Goal: Ask a question: Seek information or help from site administrators or community

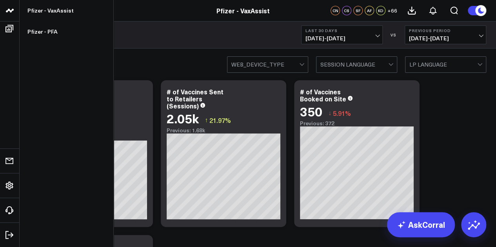
click at [51, 29] on link "Pfizer - PFA" at bounding box center [67, 31] width 94 height 21
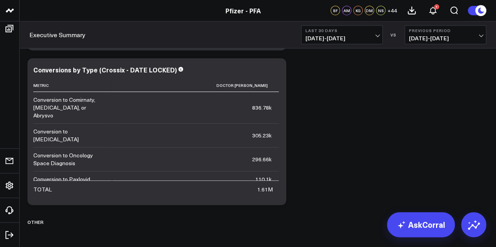
scroll to position [2787, 0]
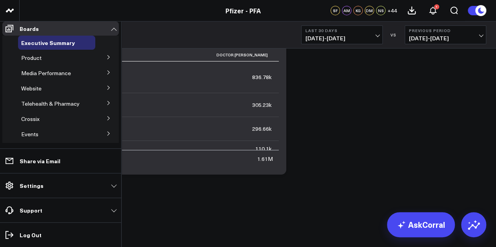
click at [106, 60] on icon at bounding box center [108, 57] width 5 height 5
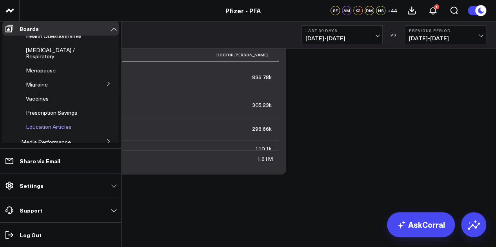
scroll to position [92, 0]
click at [54, 125] on span "Education Articles" at bounding box center [48, 126] width 45 height 7
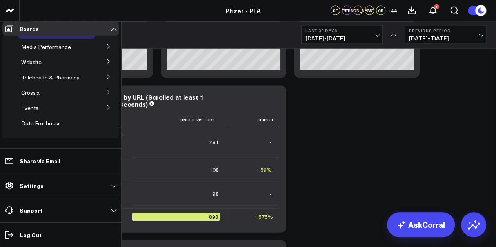
scroll to position [137, 0]
click at [28, 66] on span "Website" at bounding box center [31, 61] width 20 height 7
click at [106, 64] on icon at bounding box center [108, 61] width 5 height 5
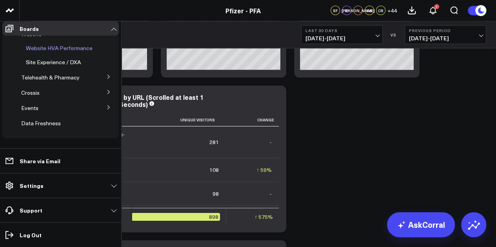
click at [67, 52] on span "Website HVA Performance" at bounding box center [59, 47] width 67 height 7
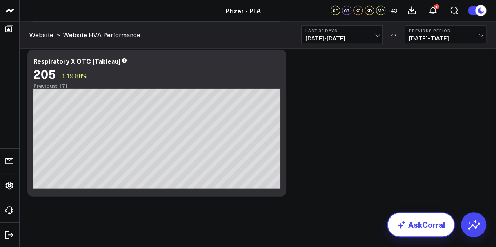
click at [428, 224] on link "AskCorral" at bounding box center [421, 224] width 68 height 25
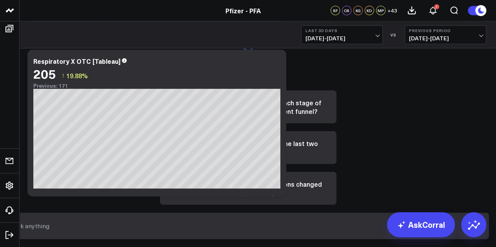
click at [306, 229] on input "text" at bounding box center [241, 226] width 461 height 14
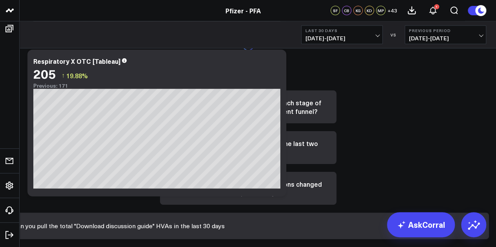
type input "Can you pull the total "Download discussion guide" HVAs in the last 30 days?"
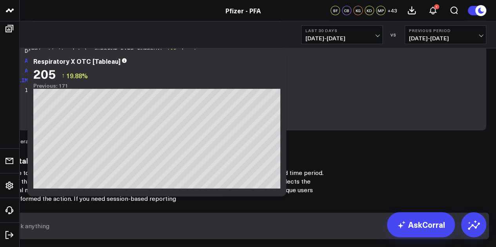
scroll to position [199, 0]
click at [307, 228] on input "text" at bounding box center [241, 226] width 461 height 14
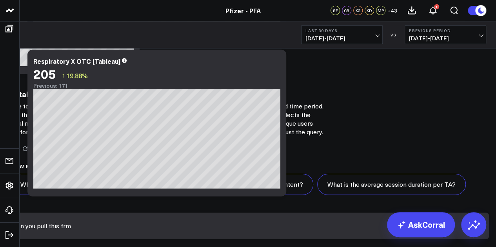
scroll to position [927, 0]
click at [304, 232] on input "Can you pull this from [DATE] -" at bounding box center [241, 226] width 461 height 14
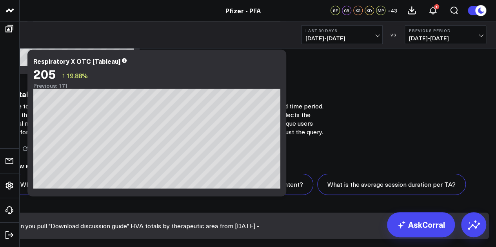
click at [428, 231] on input "Can you pull "Download discussion guide" HVA totals by therapeutic area from [D…" at bounding box center [241, 226] width 461 height 14
type input "Can you pull "Download discussion guide" HVA totals by therapeutic area from [D…"
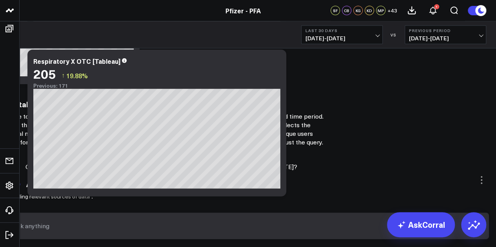
scroll to position [875, 0]
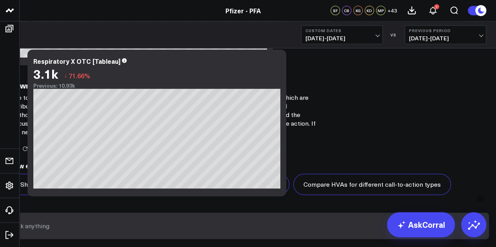
scroll to position [842, 0]
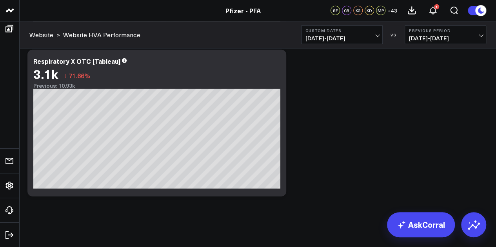
click at [375, 40] on span "[DATE] - [DATE]" at bounding box center [341, 38] width 73 height 6
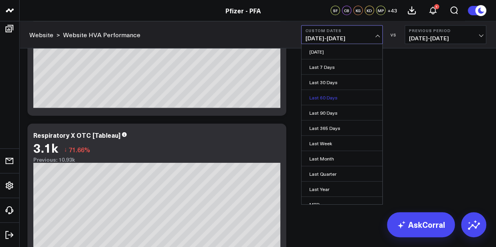
scroll to position [51, 0]
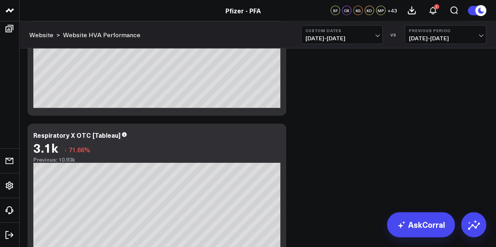
click at [374, 37] on span "[DATE] - [DATE]" at bounding box center [341, 38] width 73 height 6
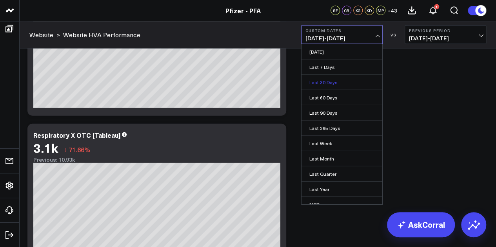
scroll to position [865, 0]
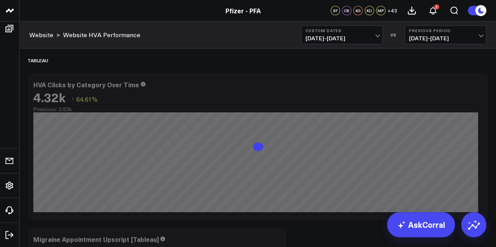
scroll to position [0, 0]
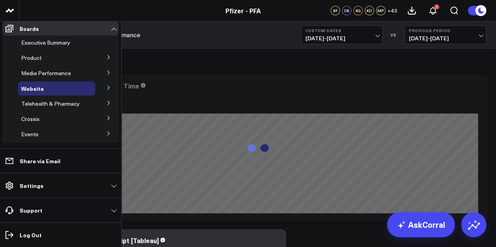
click at [66, 65] on div "Product" at bounding box center [56, 58] width 77 height 14
click at [101, 62] on button at bounding box center [108, 57] width 20 height 12
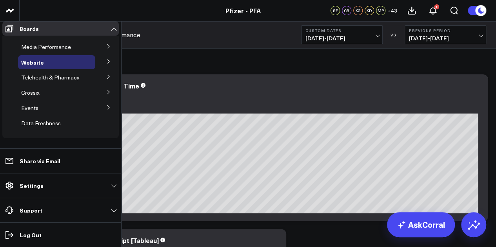
scroll to position [192, 0]
click at [0, 0] on span "Site Experience / DXA" at bounding box center [0, 0] width 0 height 0
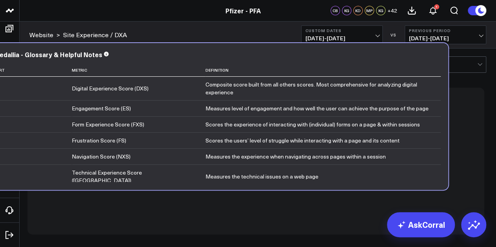
drag, startPoint x: 68, startPoint y: 90, endPoint x: 29, endPoint y: 46, distance: 59.7
click at [29, 46] on div "Medallia - Glossary & Helpful Notes Sort Metric Definition 1 Digital Experience…" at bounding box center [217, 116] width 460 height 147
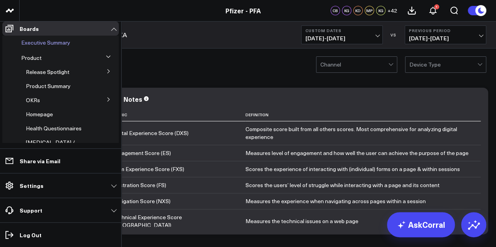
click at [56, 46] on span "Executive Summary" at bounding box center [45, 42] width 49 height 7
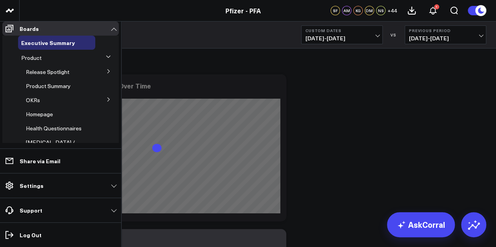
click at [33, 61] on span "Product" at bounding box center [31, 57] width 20 height 7
click at [67, 90] on span "Product Summary" at bounding box center [48, 85] width 45 height 7
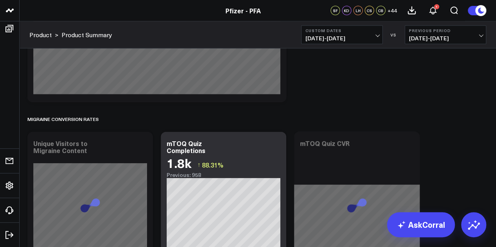
scroll to position [4512, 0]
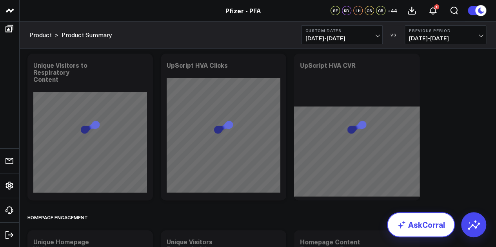
click at [421, 231] on link "AskCorral" at bounding box center [421, 224] width 68 height 25
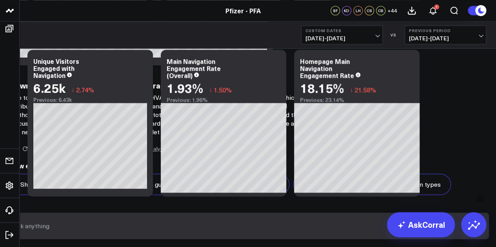
scroll to position [0, 0]
click at [367, 36] on span "[DATE] - [DATE]" at bounding box center [341, 38] width 73 height 6
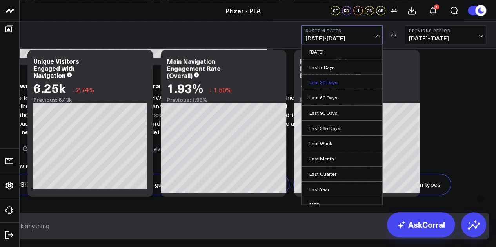
click at [325, 83] on link "Last 30 Days" at bounding box center [341, 82] width 81 height 15
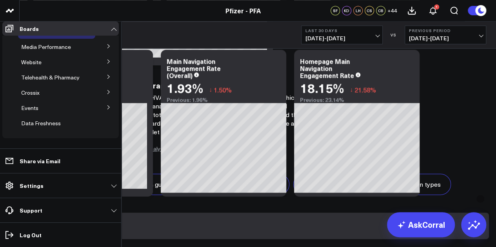
scroll to position [176, 0]
click at [64, 81] on span "Telehealth & Pharmacy" at bounding box center [50, 77] width 58 height 7
click at [66, 81] on span "Telehealth & Pharmacy" at bounding box center [50, 77] width 58 height 7
click at [101, 82] on button at bounding box center [108, 77] width 20 height 12
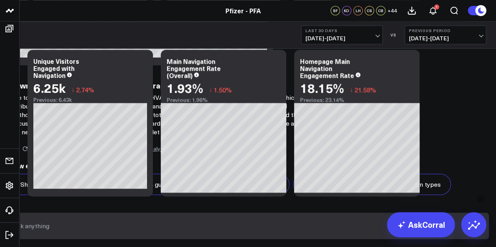
scroll to position [1765, 0]
click at [307, 233] on input "text" at bounding box center [241, 226] width 461 height 14
type input "Where did you find those charts in the dashboard?"
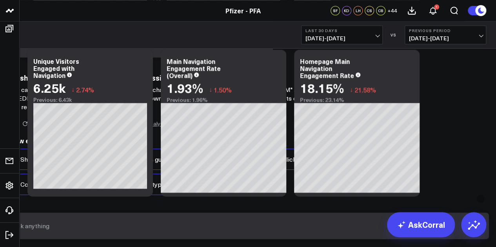
scroll to position [2197, 0]
click at [342, 228] on input "text" at bounding box center [241, 226] width 461 height 14
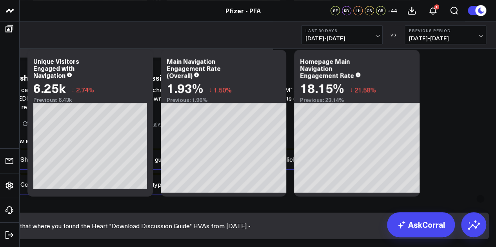
scroll to position [0, 28]
type input "Is that where you found the Heart "Download Discussion Guide" HVAs from [DATE] …"
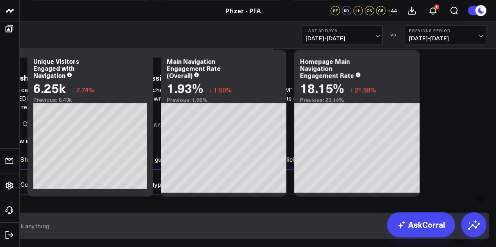
scroll to position [0, 0]
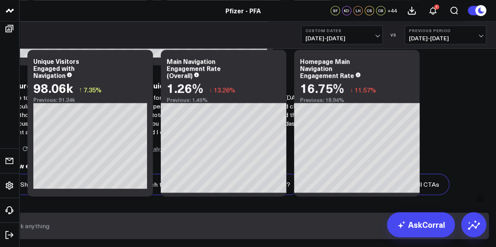
scroll to position [3033, 0]
type input "A"
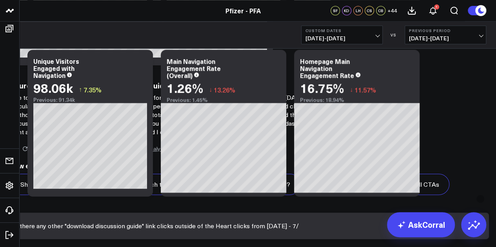
scroll to position [0, 73]
type input "Is there any other "download discussion guide" link clicks outside of the Heart…"
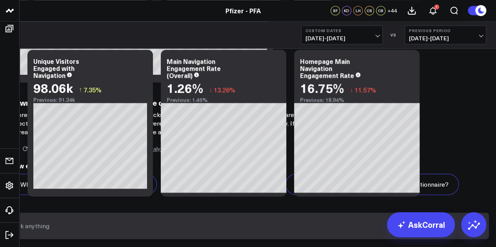
scroll to position [3910, 0]
click at [340, 233] on input "text" at bounding box center [241, 226] width 461 height 14
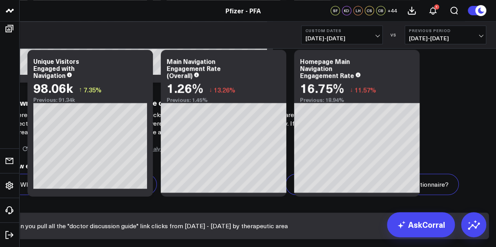
type input "Can you pull all the "doctor discussion guide" link clicks from [DATE] - [DATE]…"
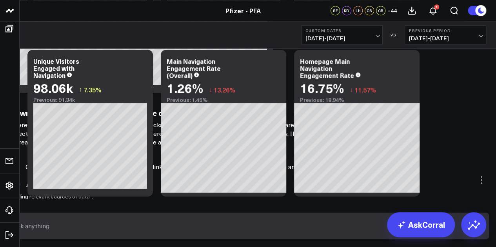
scroll to position [3858, 0]
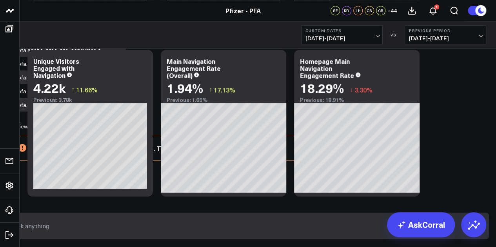
scroll to position [4034, 0]
drag, startPoint x: 454, startPoint y: 233, endPoint x: 379, endPoint y: 210, distance: 79.1
click at [454, 233] on input "text" at bounding box center [241, 226] width 461 height 14
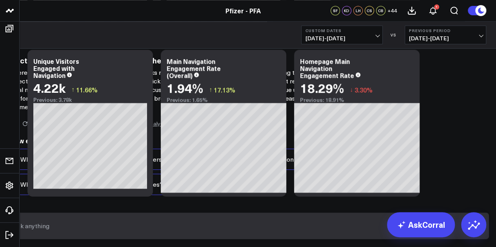
scroll to position [4740, 0]
click at [353, 230] on input "text" at bounding box center [241, 226] width 461 height 14
click at [317, 232] on input "text" at bounding box center [241, 226] width 461 height 14
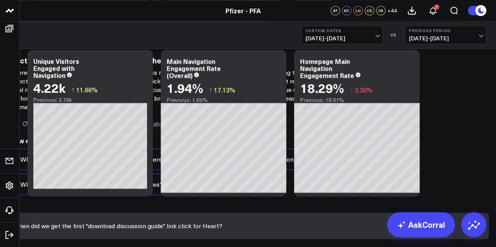
click at [274, 231] on input "When did we get the first "download discussion guide" link click for Heart?" at bounding box center [241, 226] width 461 height 14
click at [347, 231] on input "What was the date when we get the first "download discussion guide" link click …" at bounding box center [241, 226] width 461 height 14
type input "What was the date when we got the first "download discussion guide" link click …"
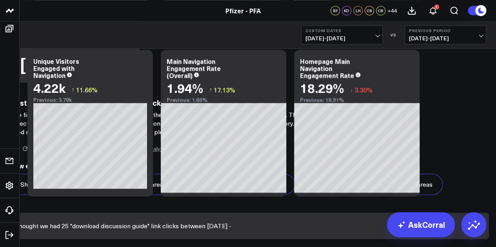
scroll to position [0, 11]
type input "I thought we had 25 "download discussion guide" link clicks between [DATE] - [D…"
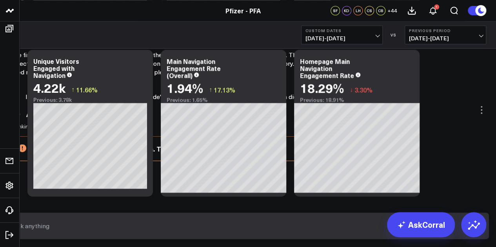
scroll to position [5261, 0]
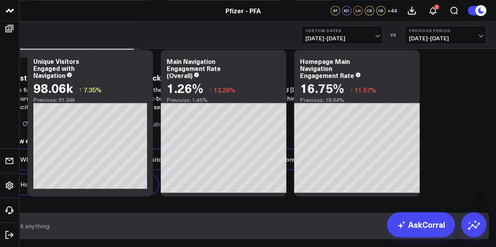
scroll to position [6021, 0]
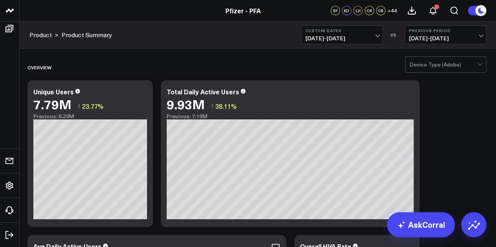
scroll to position [747, 0]
